Goal: Transaction & Acquisition: Subscribe to service/newsletter

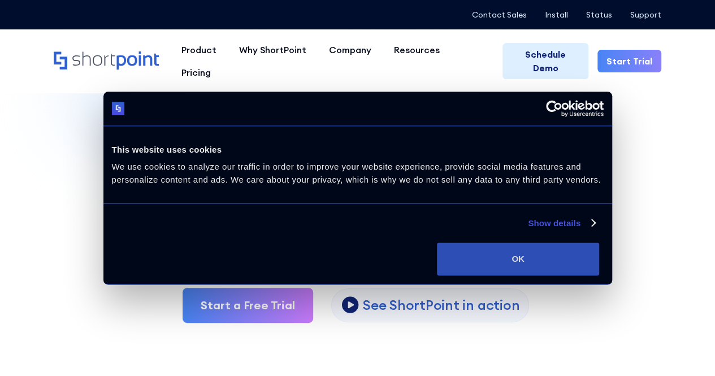
click at [579, 275] on button "OK" at bounding box center [518, 259] width 162 height 33
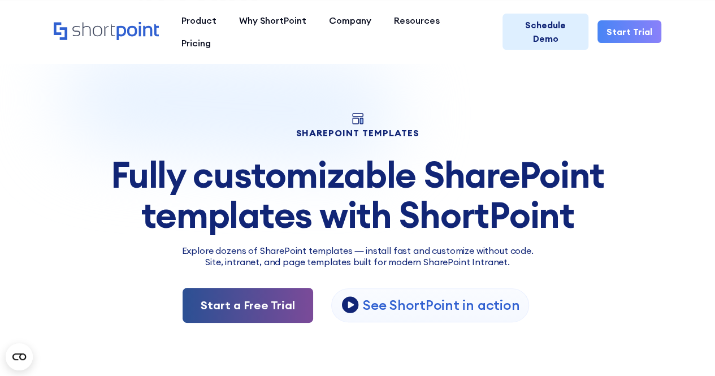
click at [236, 304] on link "Start a Free Trial" at bounding box center [248, 305] width 131 height 35
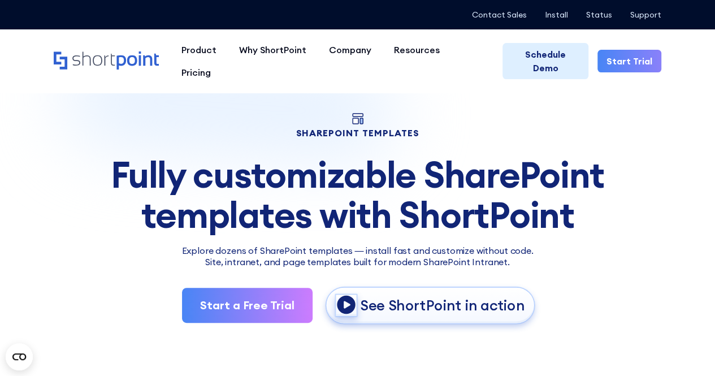
click at [353, 304] on icon "open lightbox" at bounding box center [347, 305] width 20 height 20
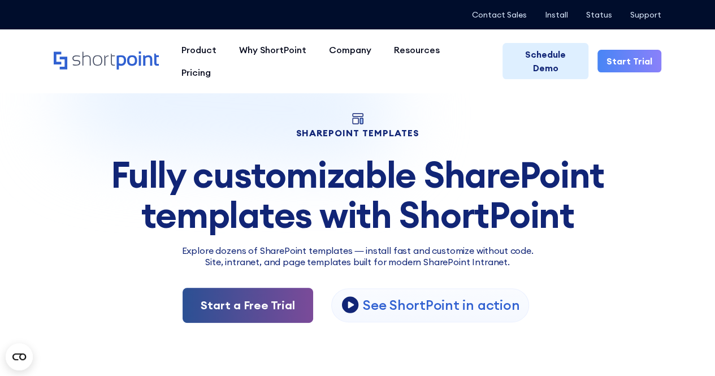
click at [236, 305] on link "Start a Free Trial" at bounding box center [248, 305] width 131 height 35
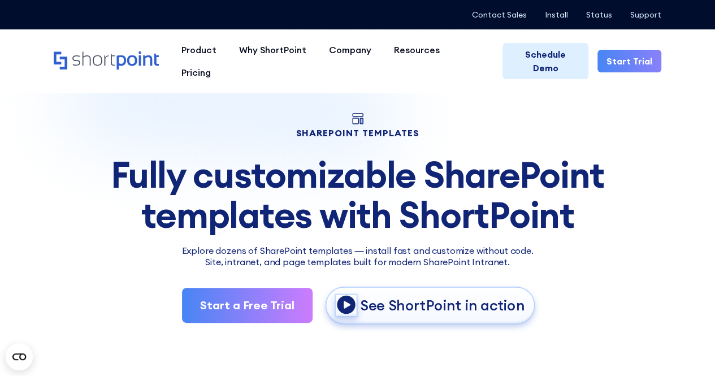
click at [346, 306] on icon "open lightbox" at bounding box center [347, 305] width 20 height 20
